Goal: Find specific page/section: Find specific page/section

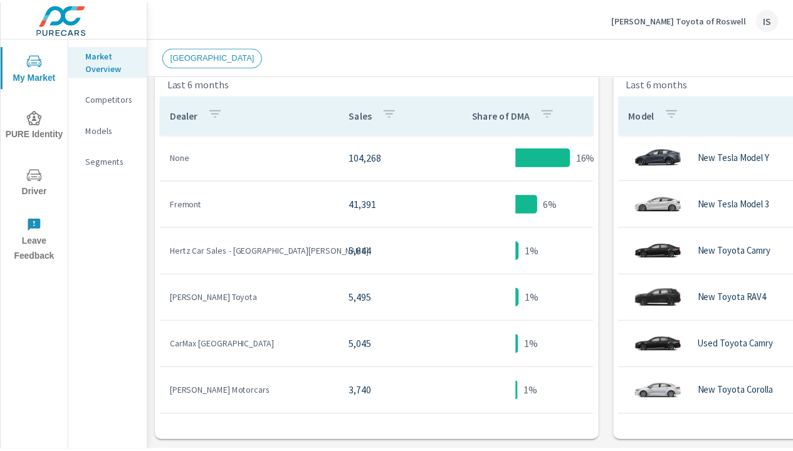
scroll to position [283, 244]
